Goal: Check status

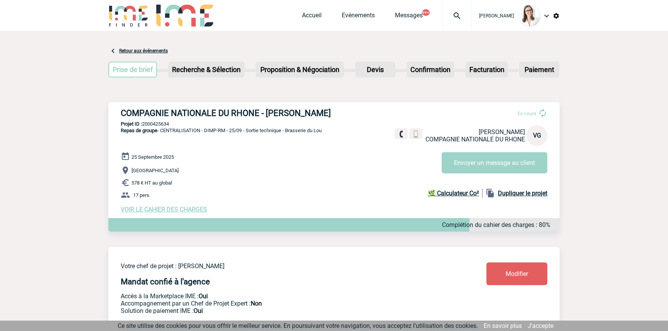
click at [452, 13] on img at bounding box center [457, 15] width 28 height 9
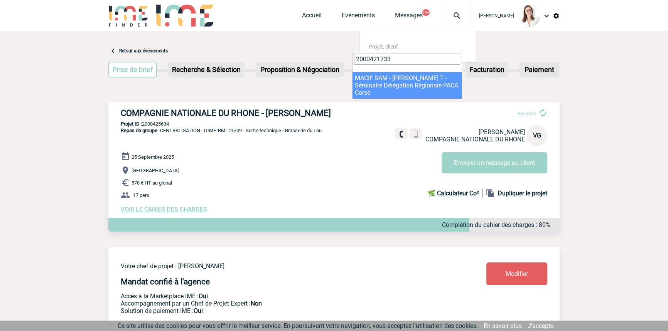
type input "2000421733"
select select "21234"
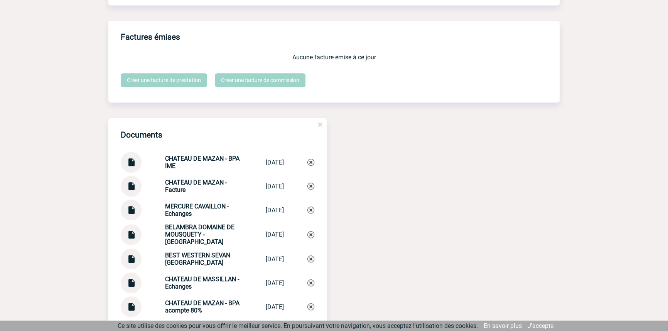
scroll to position [701, 0]
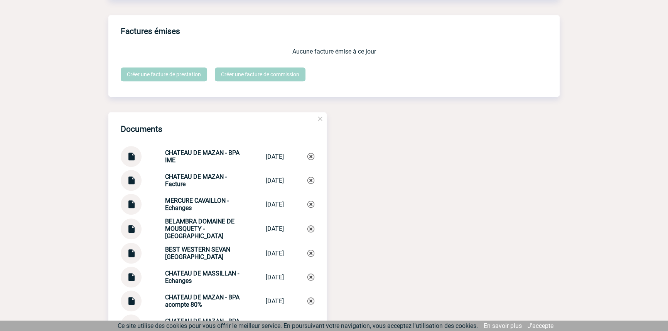
click at [133, 184] on img at bounding box center [131, 177] width 10 height 15
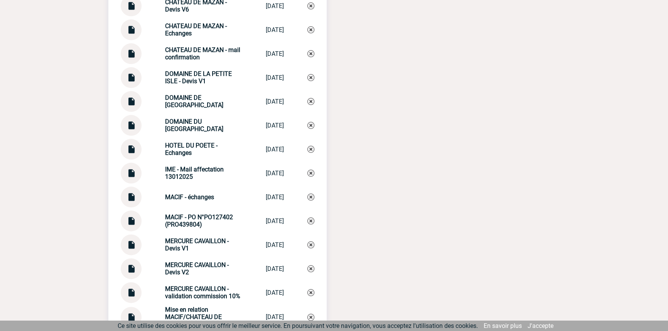
scroll to position [1229, 0]
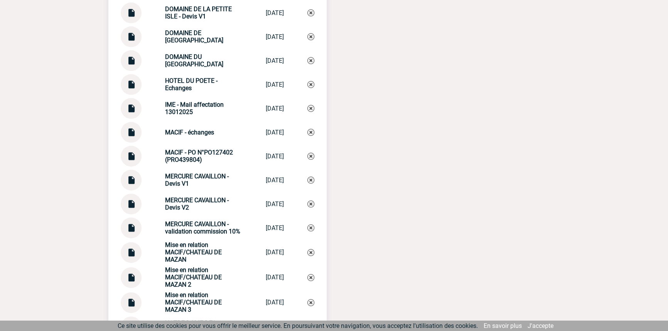
click at [125, 137] on div at bounding box center [131, 132] width 21 height 21
click at [130, 137] on img at bounding box center [131, 129] width 10 height 15
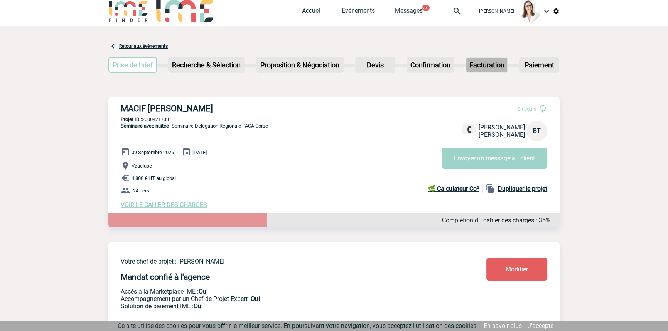
scroll to position [0, 0]
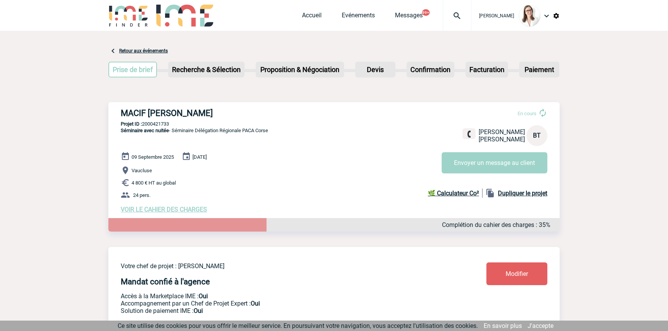
click at [457, 26] on div at bounding box center [457, 15] width 29 height 31
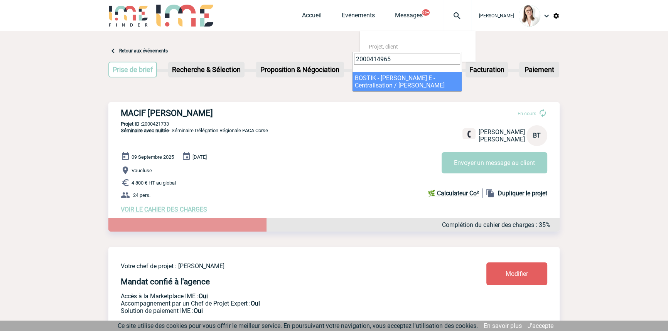
type input "2000414965"
select select "14466"
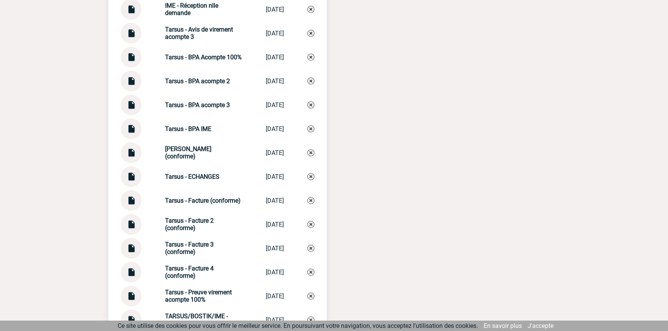
scroll to position [962, 0]
